Goal: Information Seeking & Learning: Learn about a topic

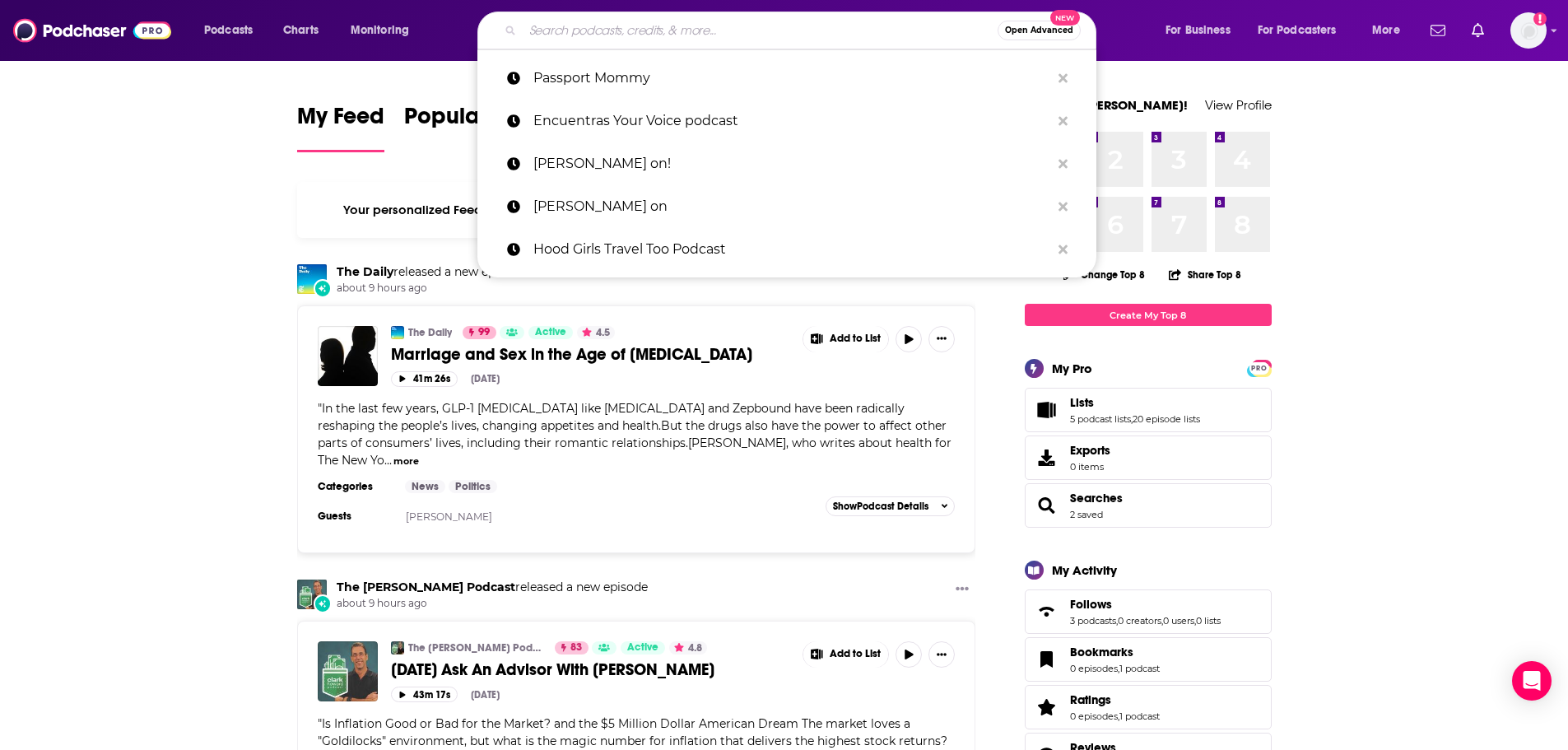
click at [672, 36] on input "Search podcasts, credits, & more..." at bounding box center [760, 30] width 475 height 27
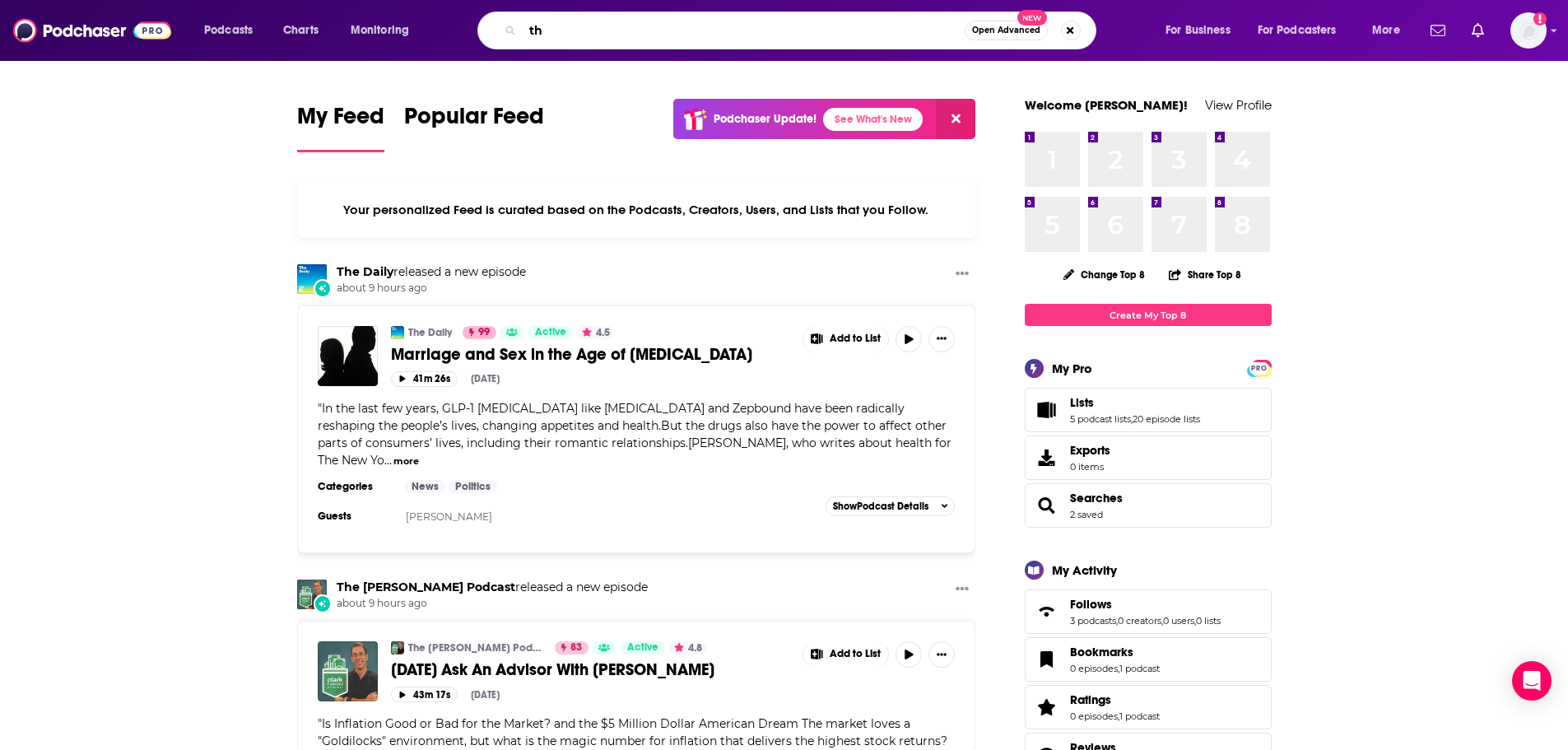
type input "t"
type input "passport mommy"
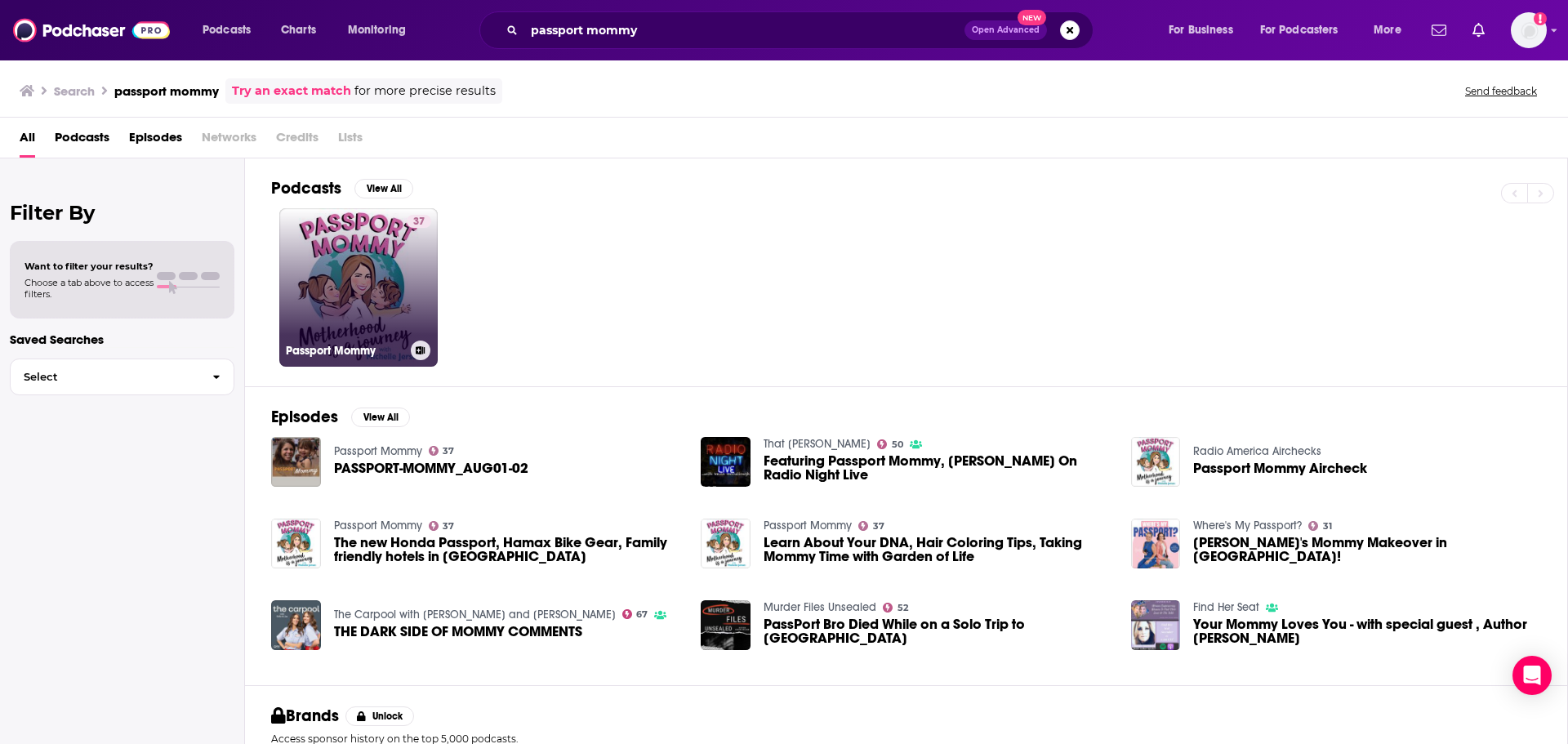
click at [319, 301] on link "37 Passport Mommy" at bounding box center [358, 287] width 158 height 158
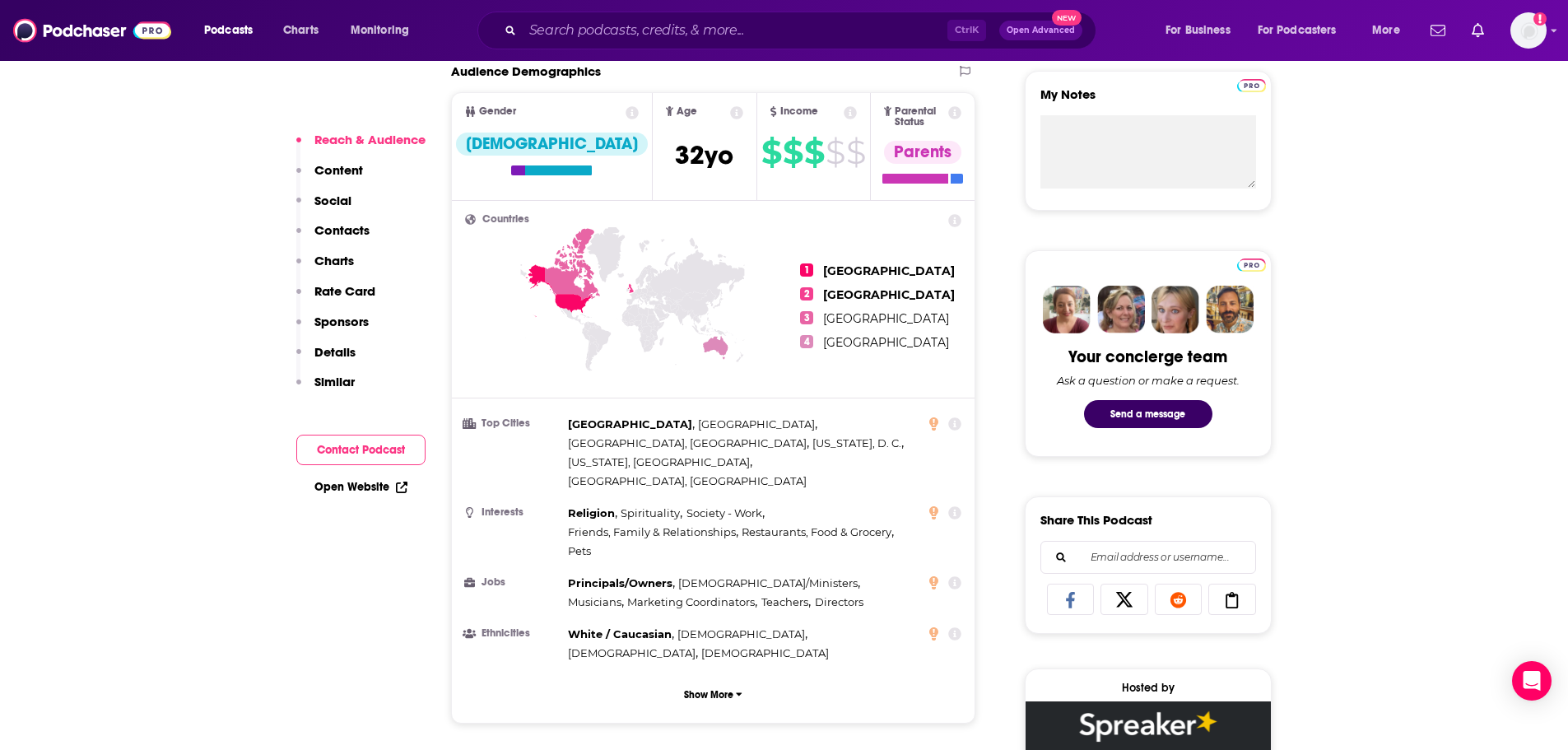
scroll to position [659, 0]
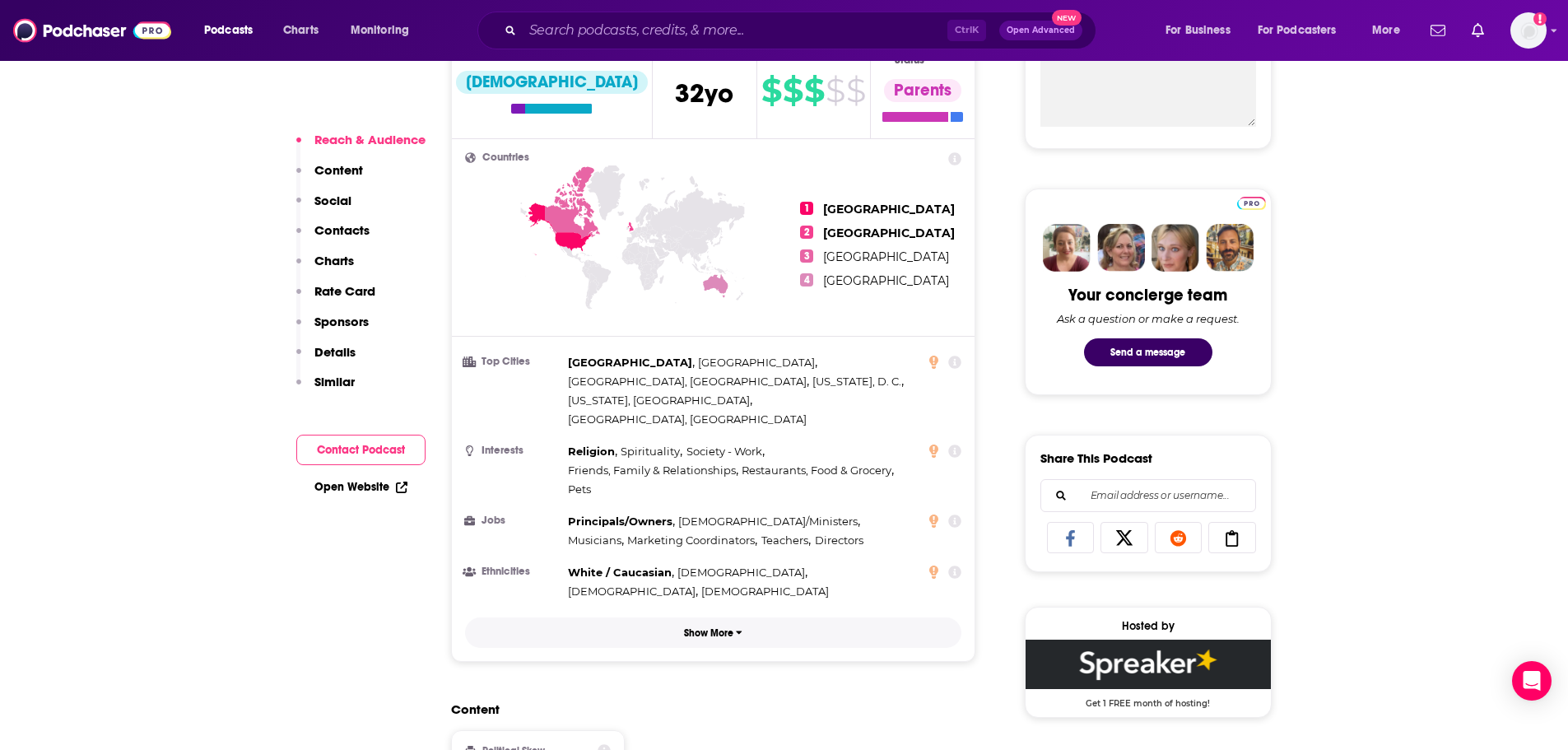
click at [731, 627] on p "Show More" at bounding box center [709, 633] width 50 height 12
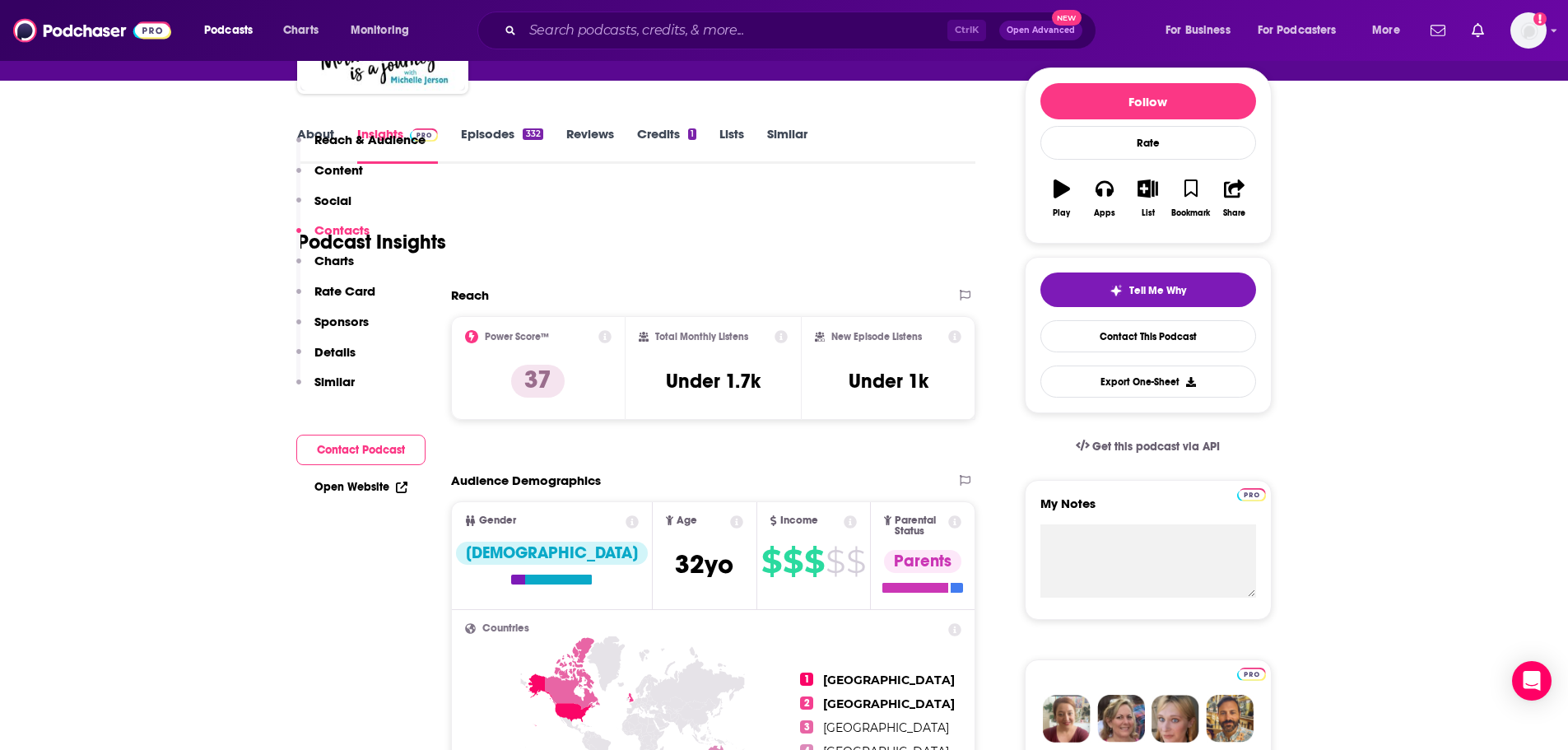
scroll to position [165, 0]
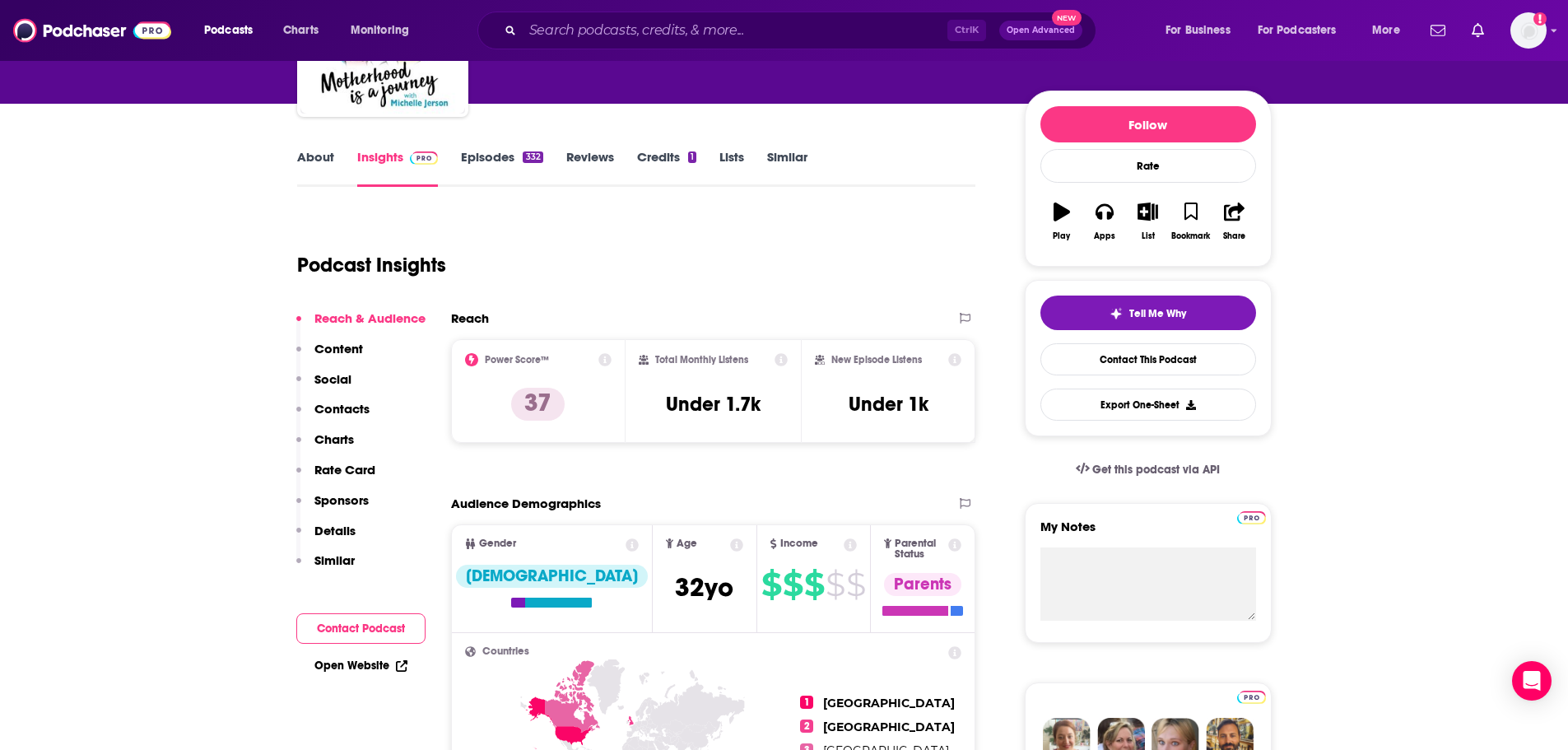
click at [332, 341] on p "Content" at bounding box center [338, 348] width 49 height 16
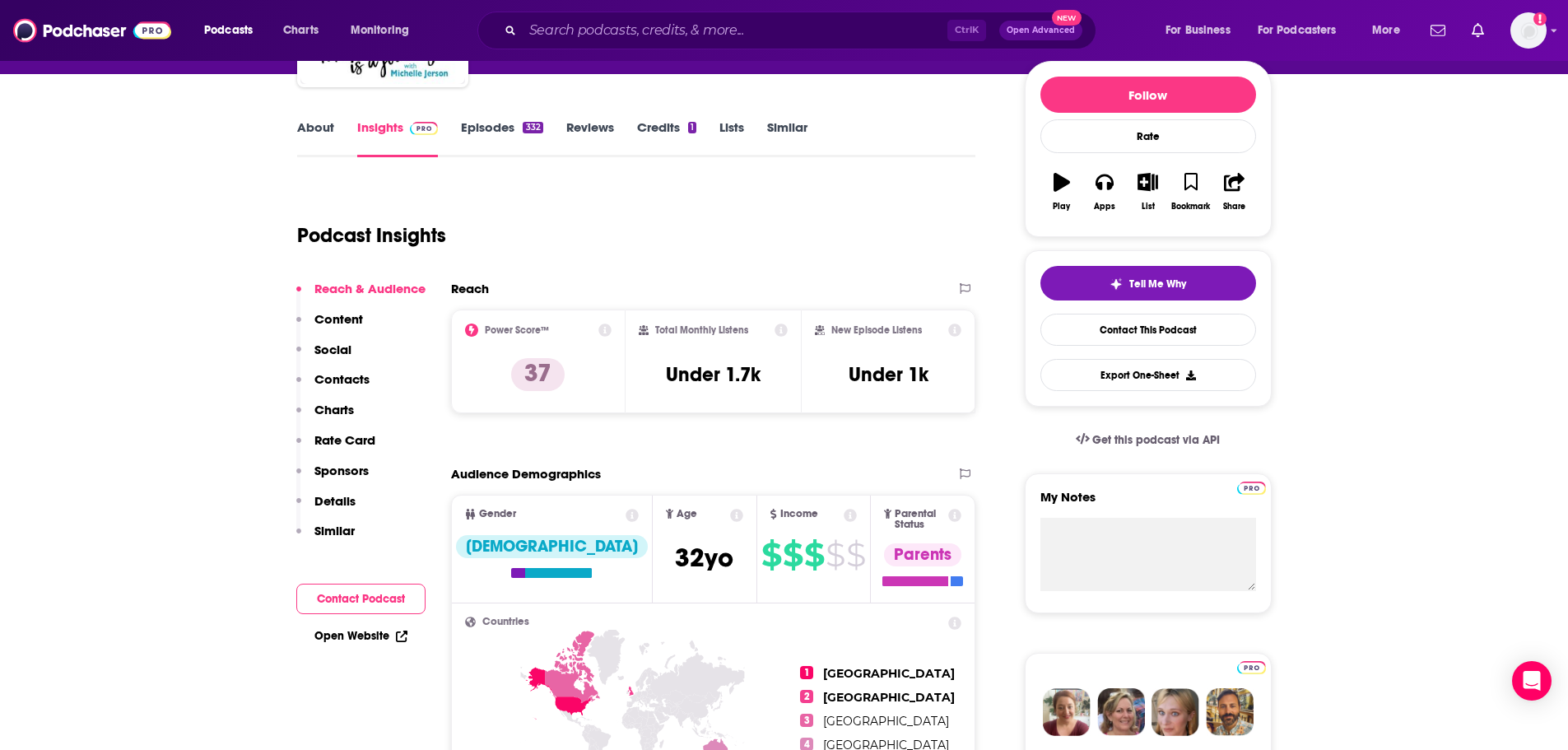
scroll to position [112, 0]
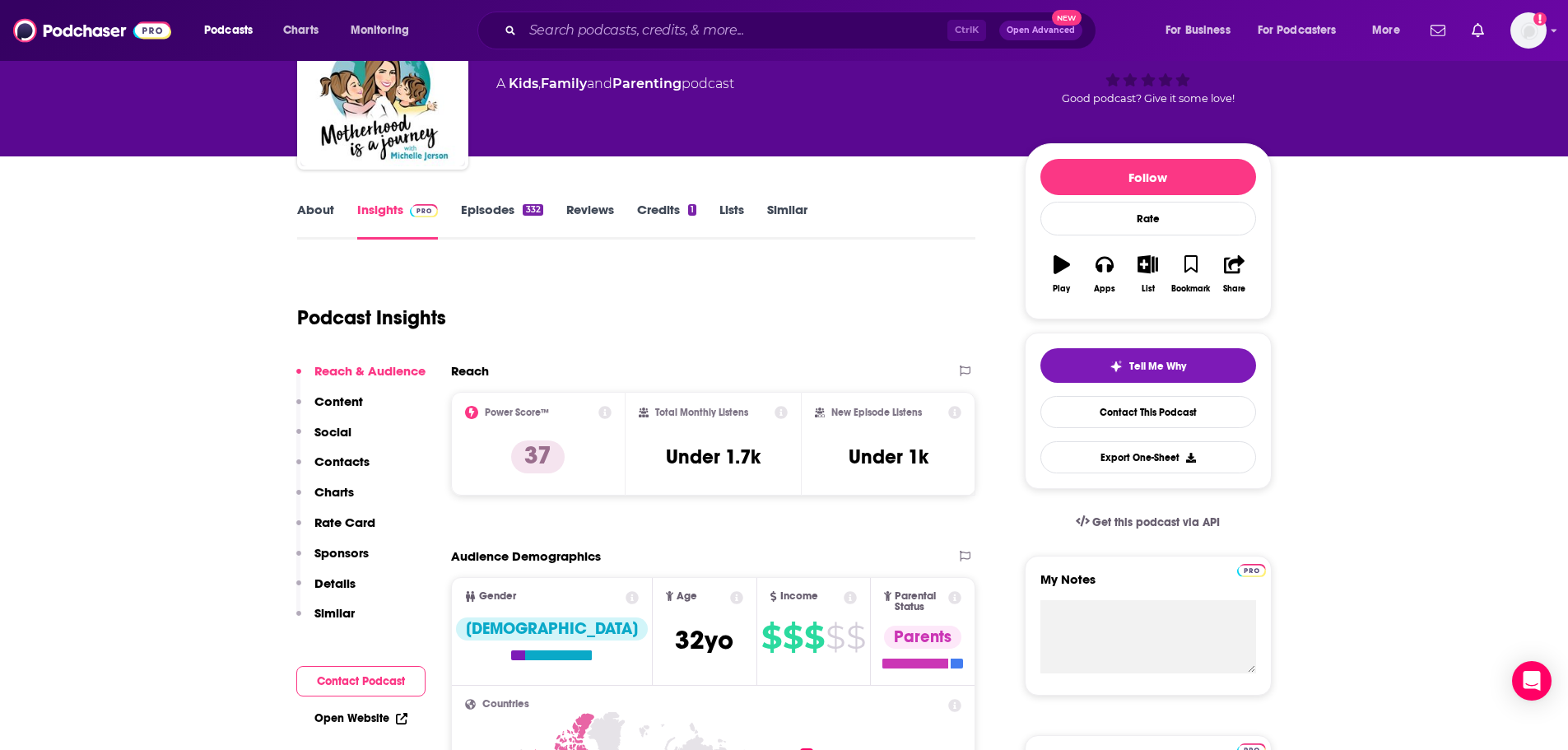
click at [510, 213] on link "Episodes 332" at bounding box center [501, 220] width 81 height 38
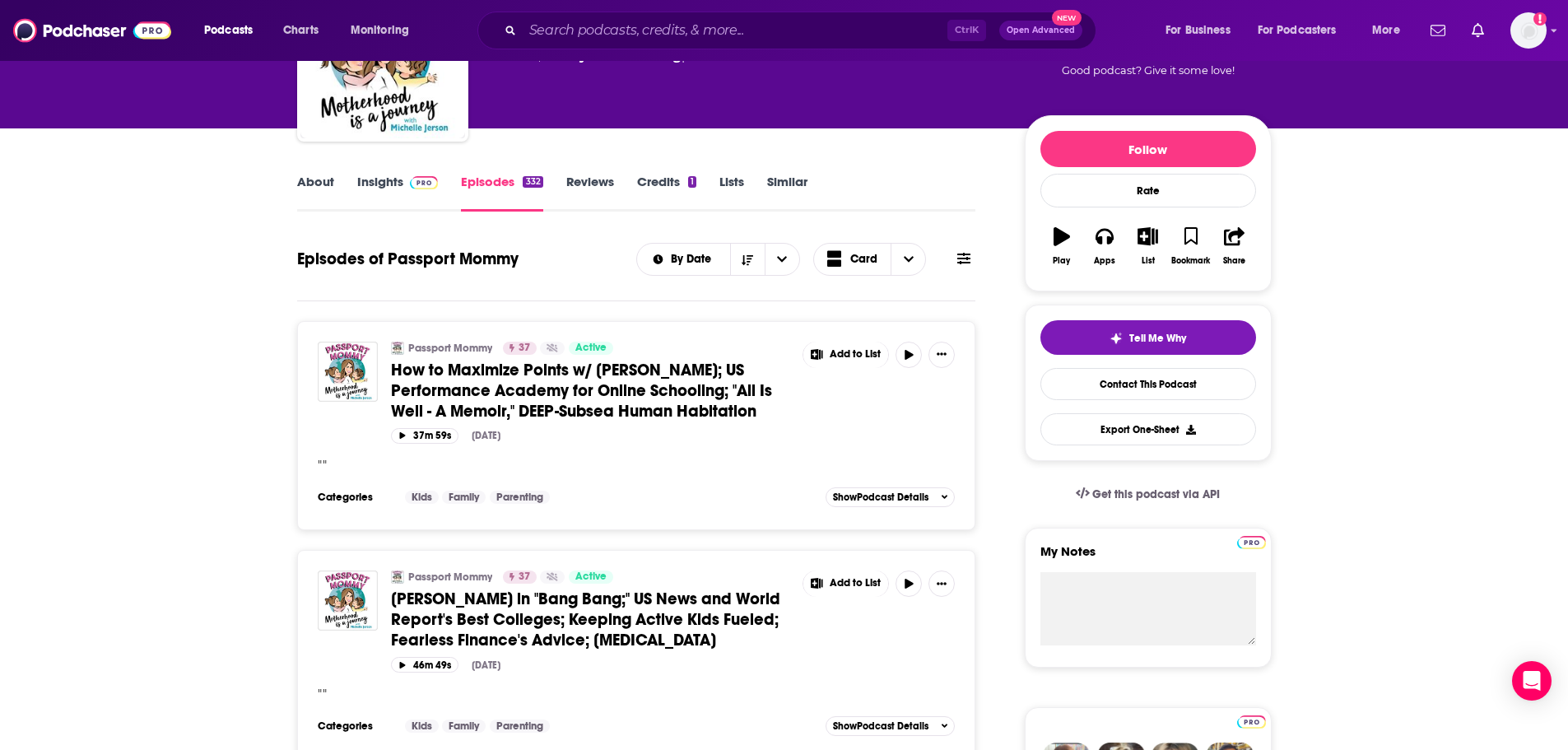
scroll to position [165, 0]
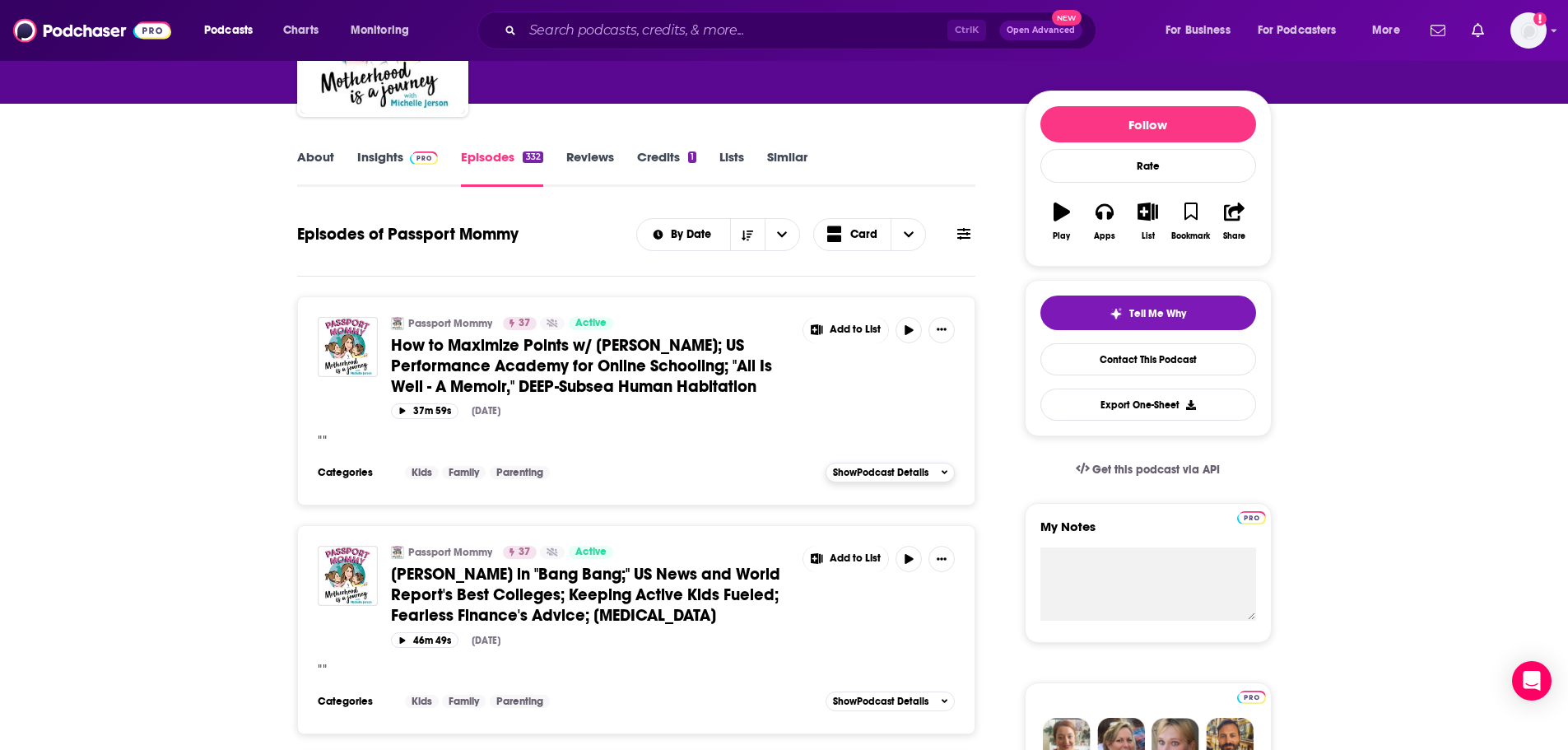
click at [872, 475] on span "Show Podcast Details" at bounding box center [881, 473] width 96 height 12
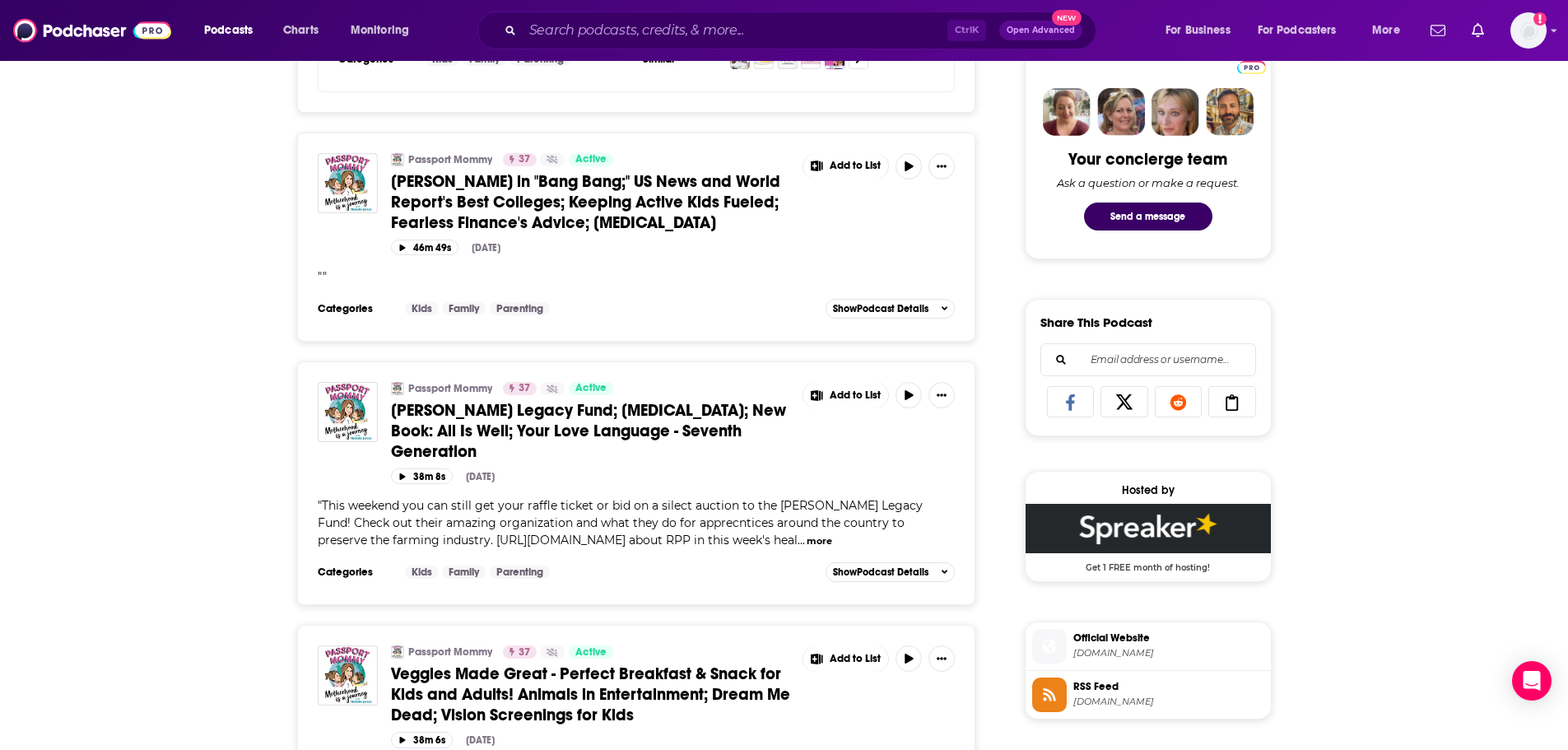
scroll to position [824, 0]
